Goal: Information Seeking & Learning: Understand process/instructions

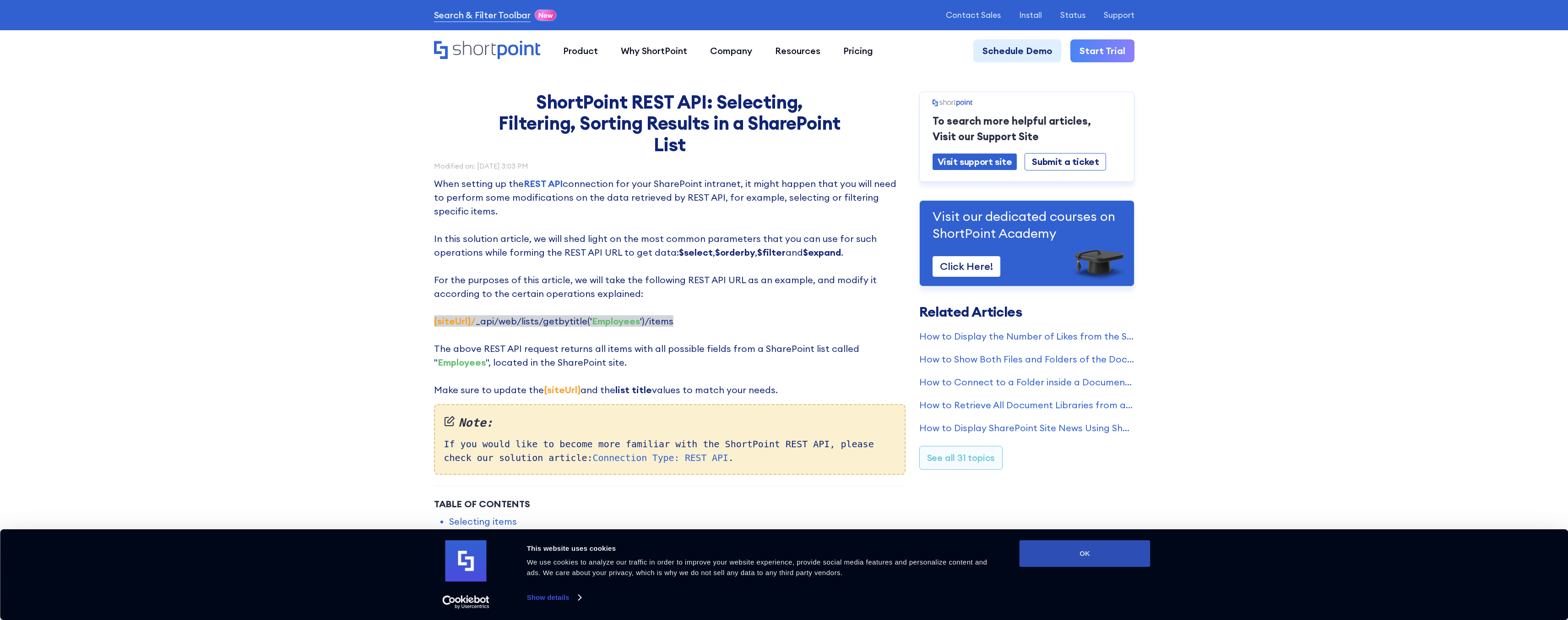
click at [1055, 552] on button "OK" at bounding box center [1085, 554] width 131 height 27
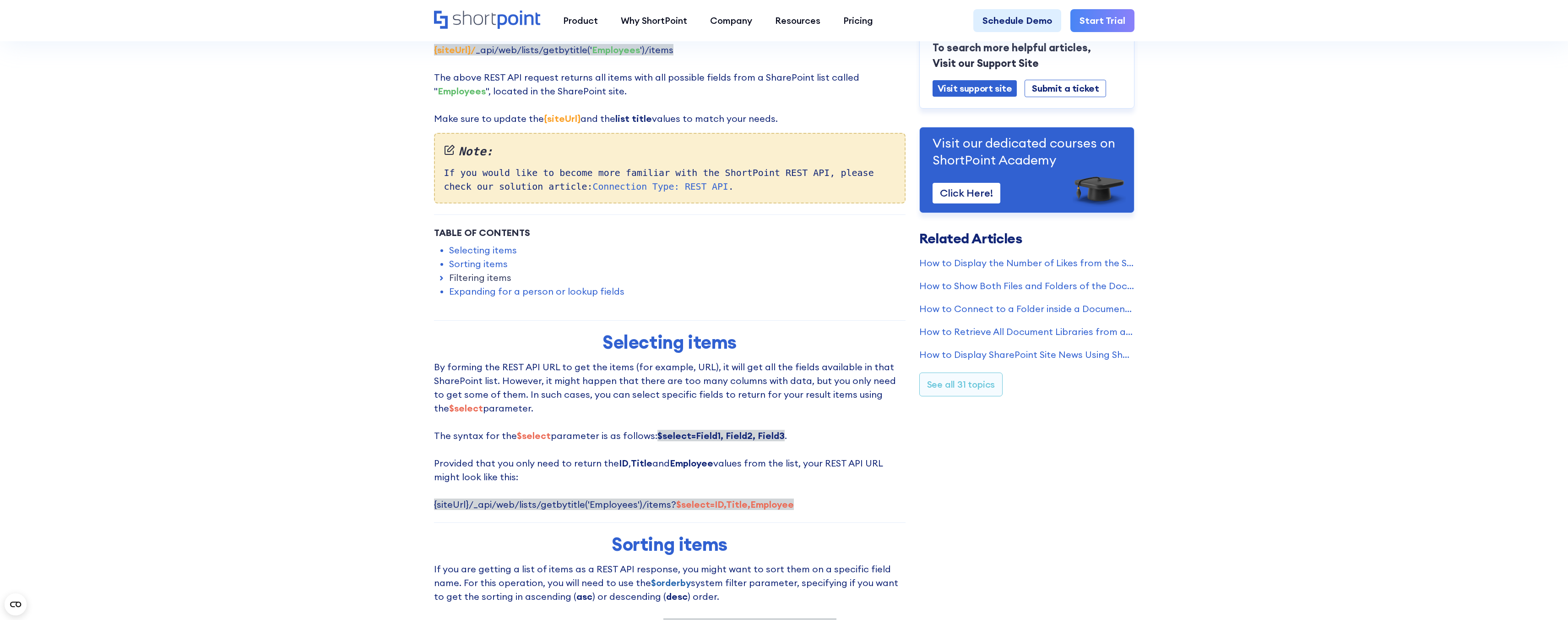
scroll to position [275, 0]
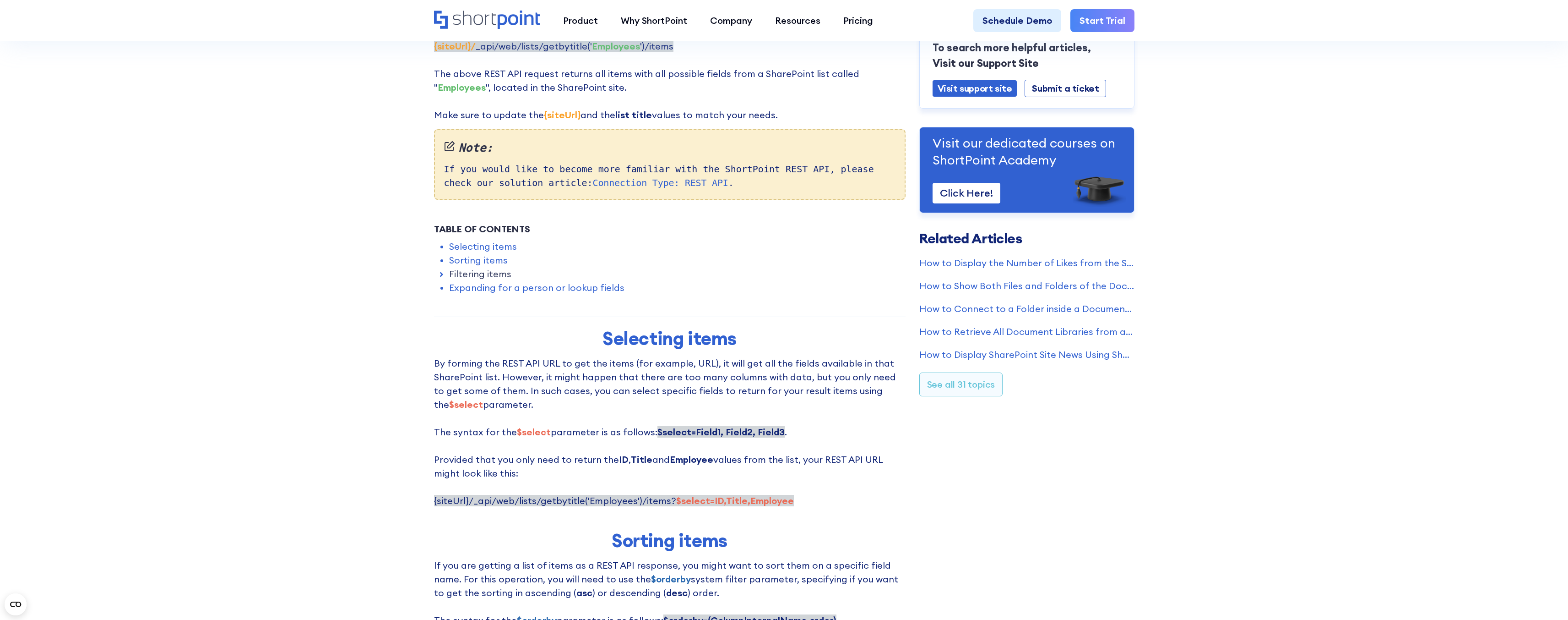
click at [459, 273] on link "Filtering items" at bounding box center [480, 273] width 62 height 14
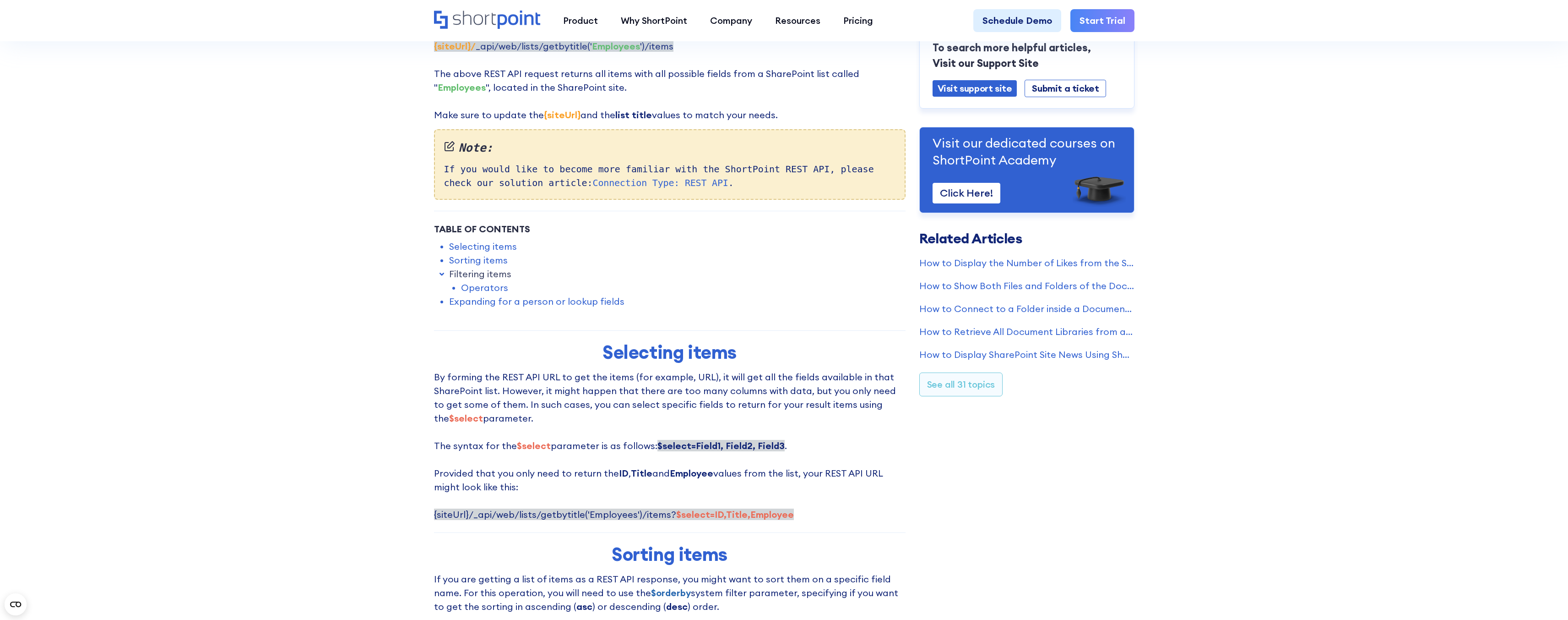
click at [479, 287] on link "Operators" at bounding box center [484, 287] width 47 height 14
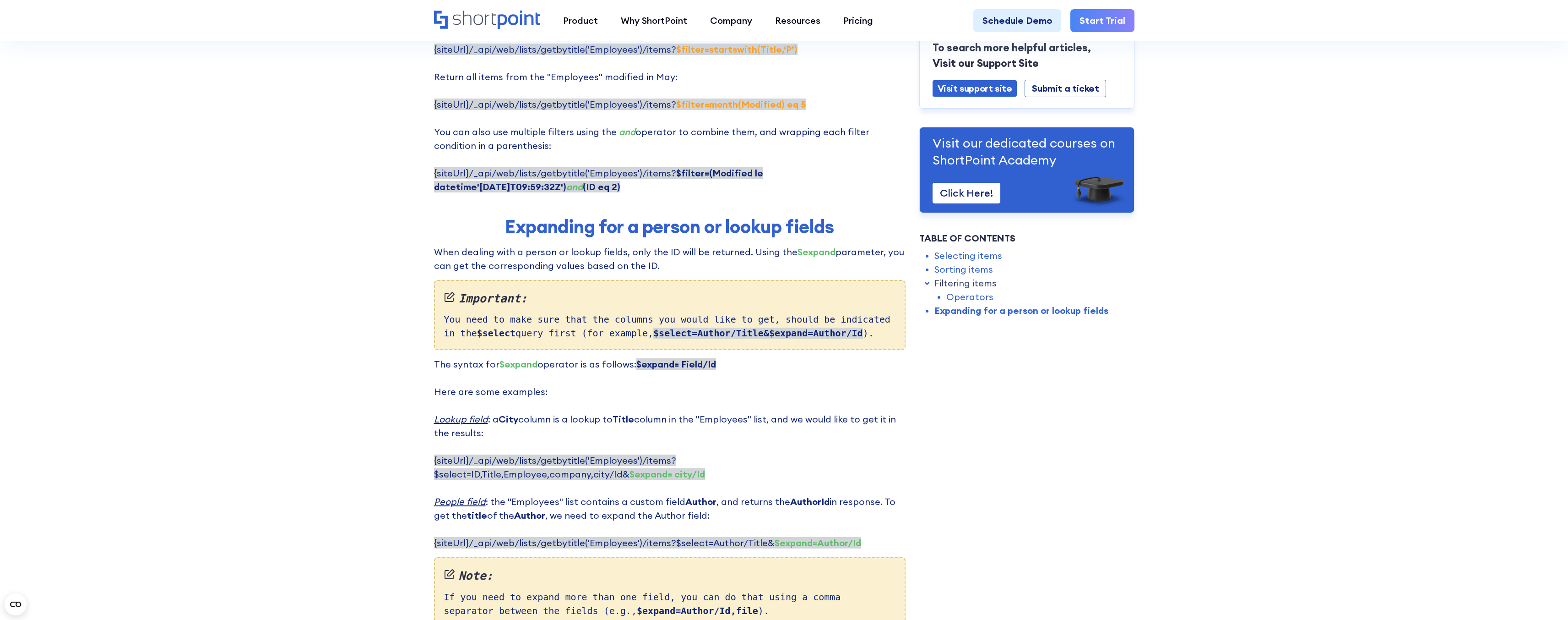
scroll to position [2066, 0]
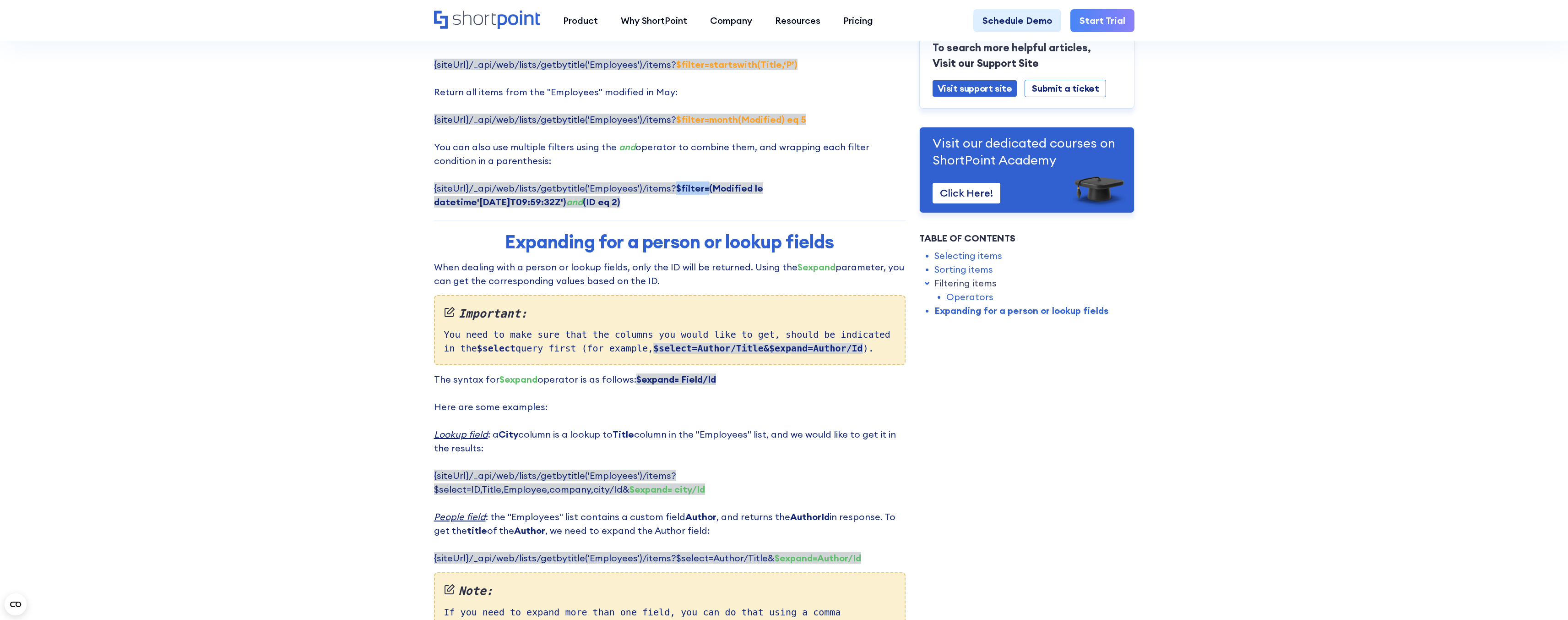
drag, startPoint x: 670, startPoint y: 132, endPoint x: 699, endPoint y: 132, distance: 29.0
click at [699, 182] on strong "$filter=(Modified le datetime'[DATE]T09:59:32Z')" at bounding box center [598, 194] width 329 height 25
copy strong "$filter="
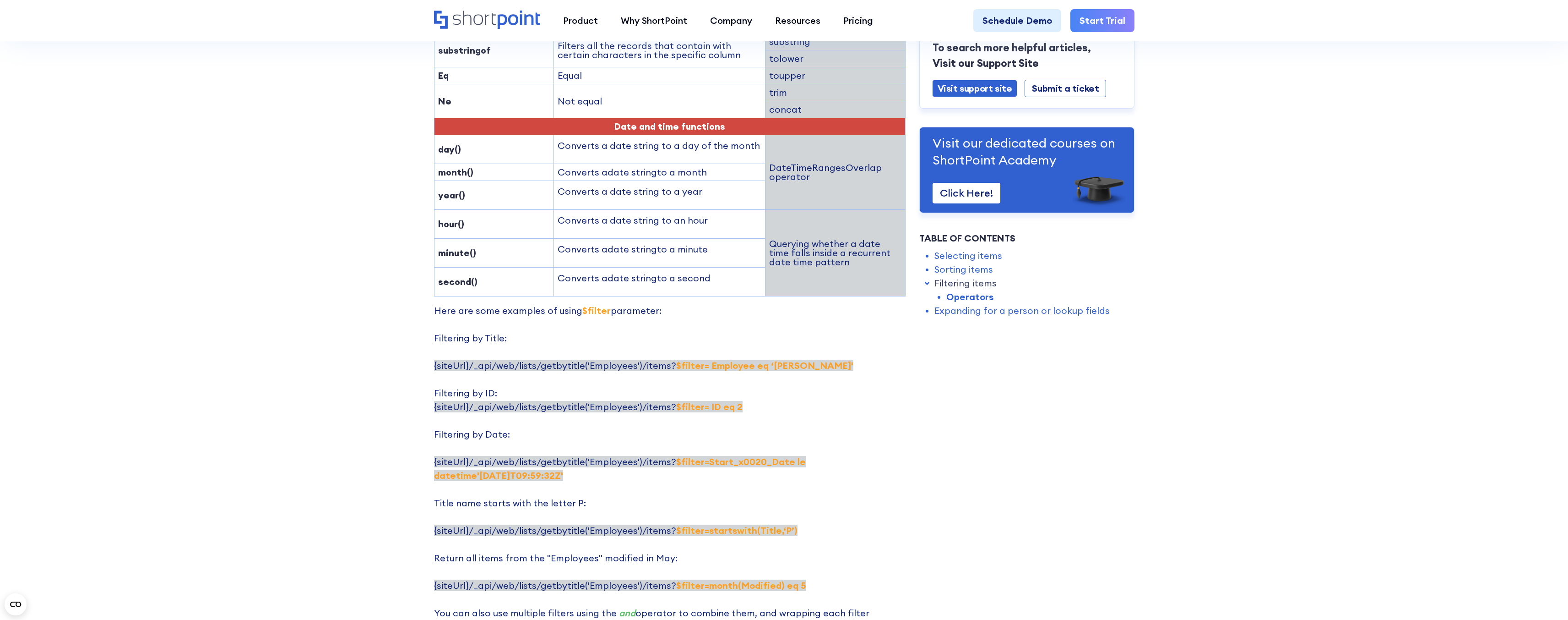
scroll to position [1746, 0]
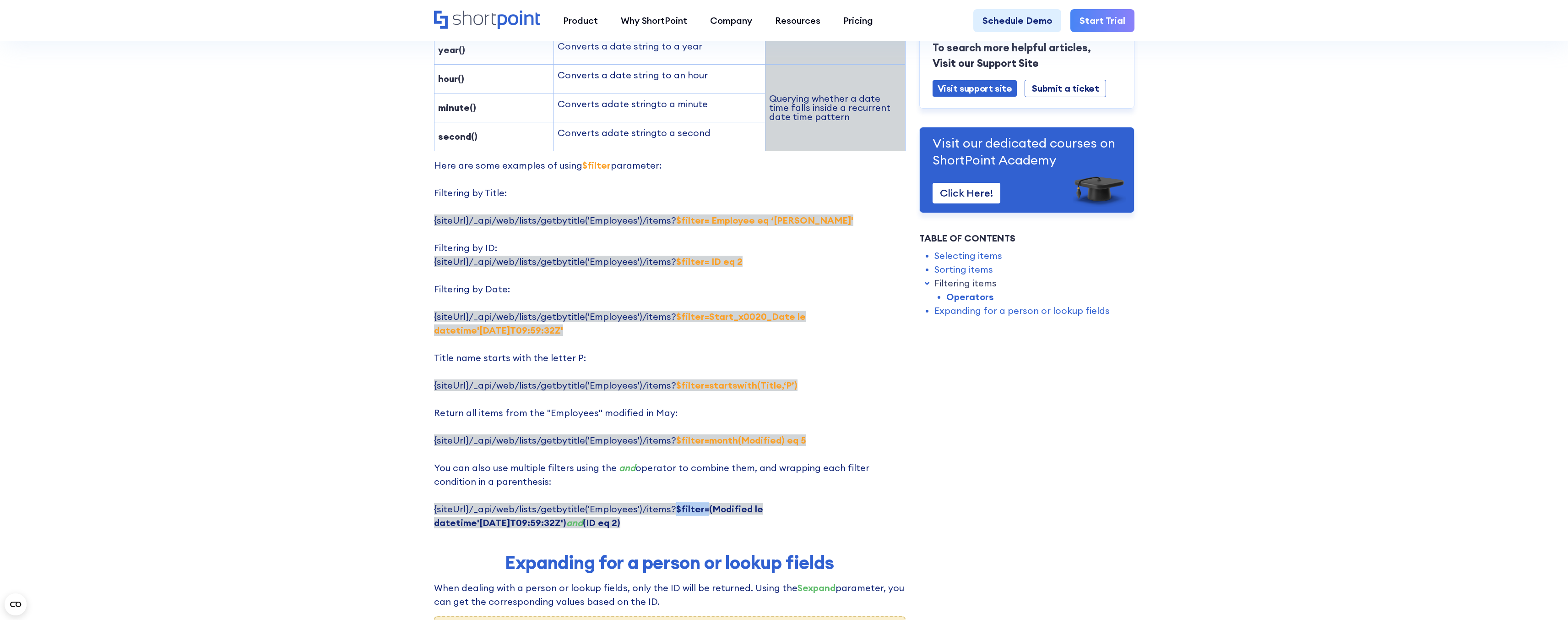
drag, startPoint x: 794, startPoint y: 263, endPoint x: 498, endPoint y: 273, distance: 296.2
click at [498, 273] on p "Here are some examples of using $filter parameter: Filtering by Title: {siteUrl…" at bounding box center [670, 343] width 472 height 371
click at [685, 285] on p "Here are some examples of using $filter parameter: Filtering by Title: {siteUrl…" at bounding box center [670, 343] width 472 height 371
click at [719, 228] on p "Here are some examples of using $filter parameter: Filtering by Title: {siteUrl…" at bounding box center [670, 343] width 472 height 371
drag, startPoint x: 780, startPoint y: 330, endPoint x: 664, endPoint y: 333, distance: 116.0
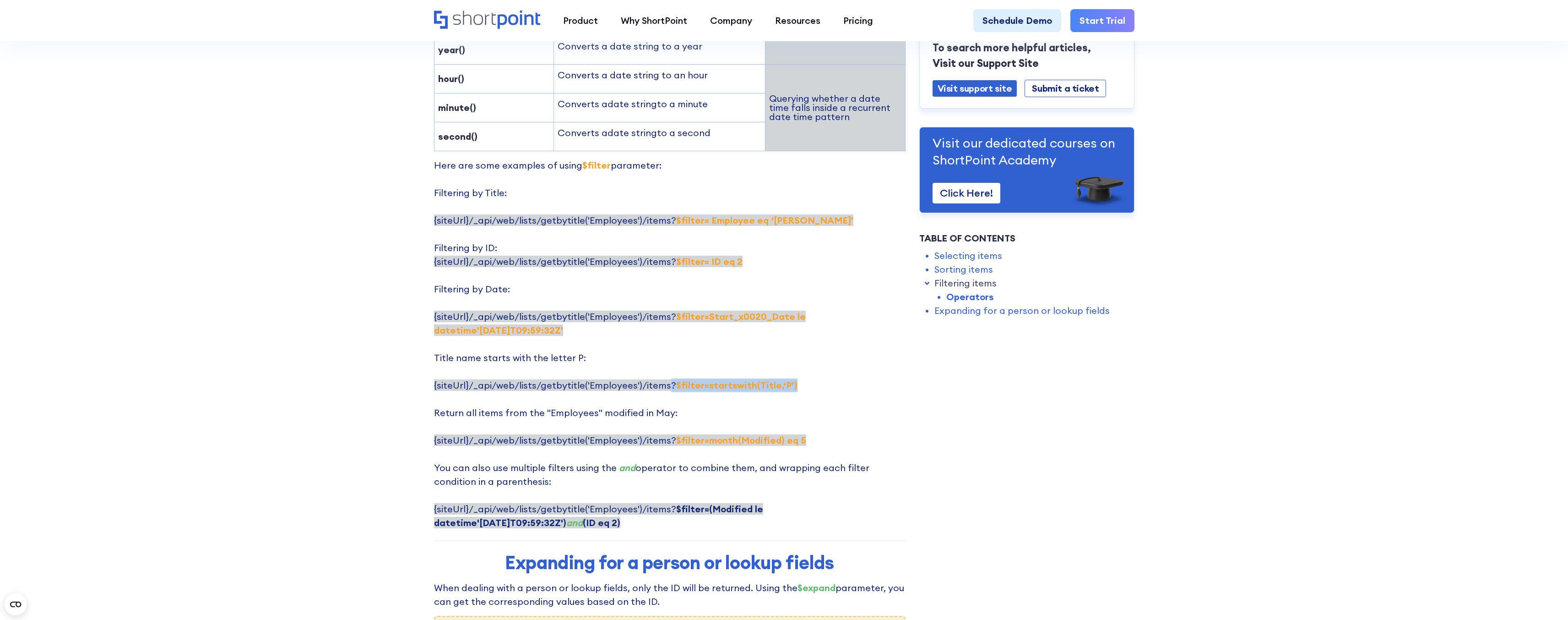
click at [664, 379] on span "{siteUrl}/_api/web/lists/getbytitle('Employees')/items? $filter=startswith(Titl…" at bounding box center [615, 385] width 363 height 12
copy span "? $filter=startswith(Title,‘P’)"
drag, startPoint x: 537, startPoint y: 277, endPoint x: 419, endPoint y: 266, distance: 118.5
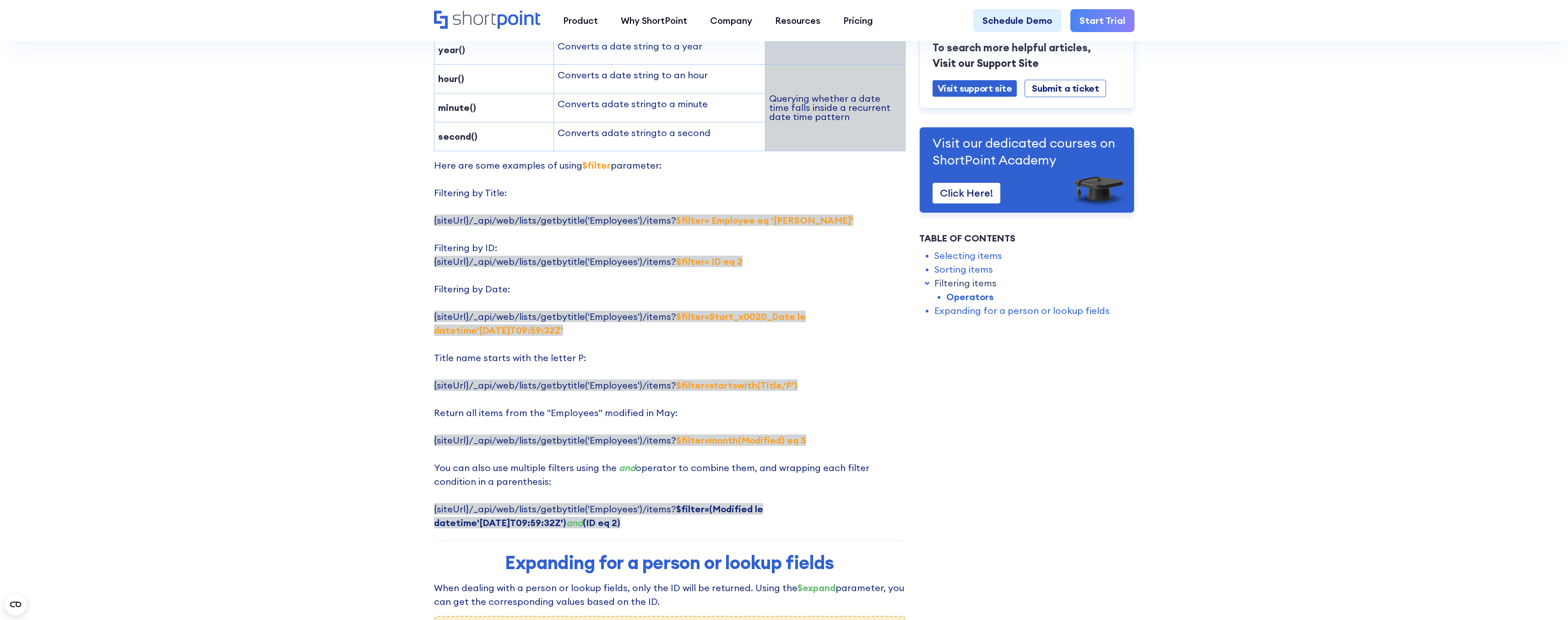
click at [523, 271] on p "Here are some examples of using $filter parameter: Filtering by Title: {siteUrl…" at bounding box center [670, 343] width 472 height 371
drag, startPoint x: 523, startPoint y: 276, endPoint x: 420, endPoint y: 237, distance: 110.1
copy p "‍ Filtering by Date: {siteUrl}/_api/web/lists/getbytitle('Employees')/items? $f…"
